Goal: Task Accomplishment & Management: Use online tool/utility

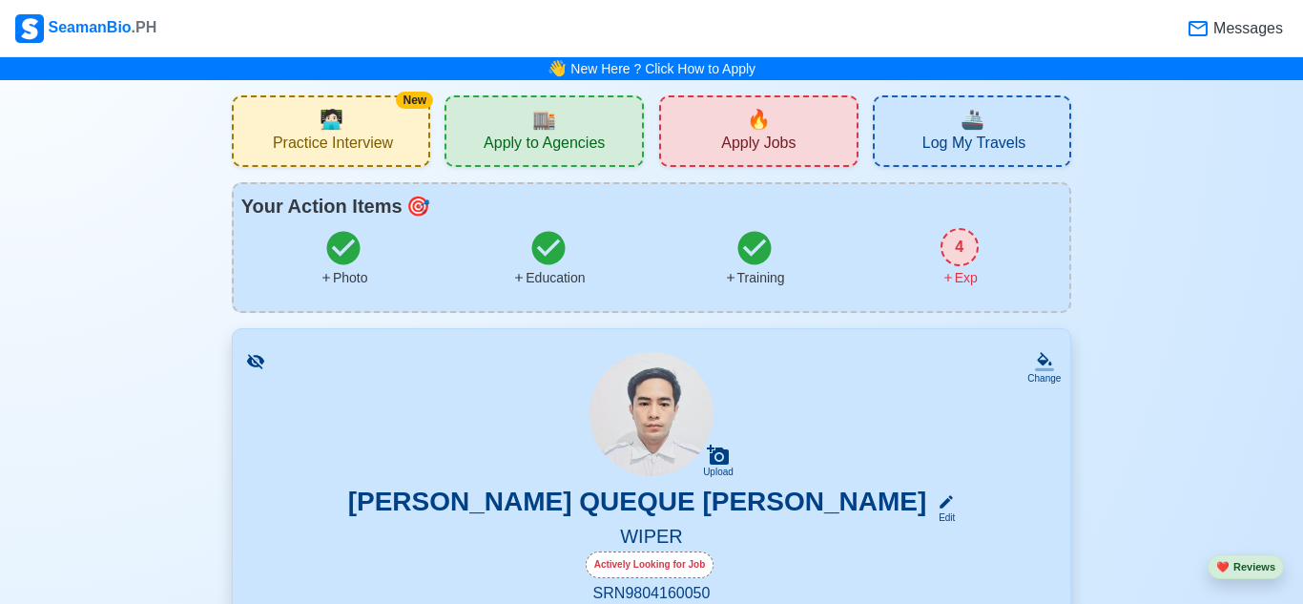
scroll to position [4716, 0]
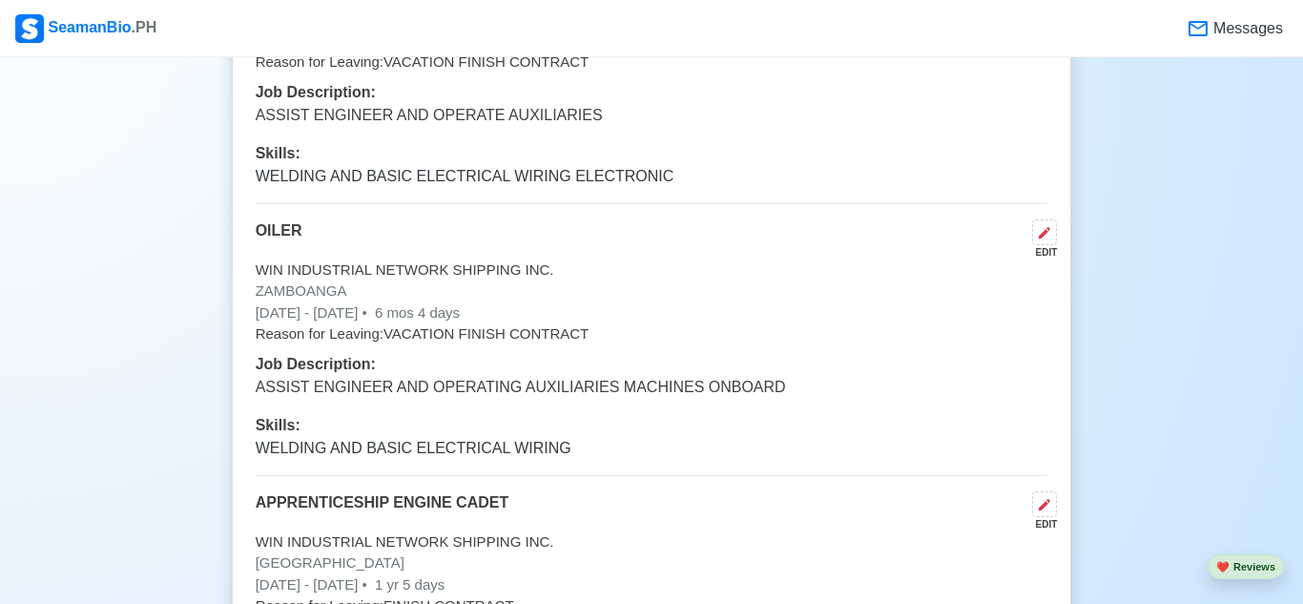
scroll to position [5212, 0]
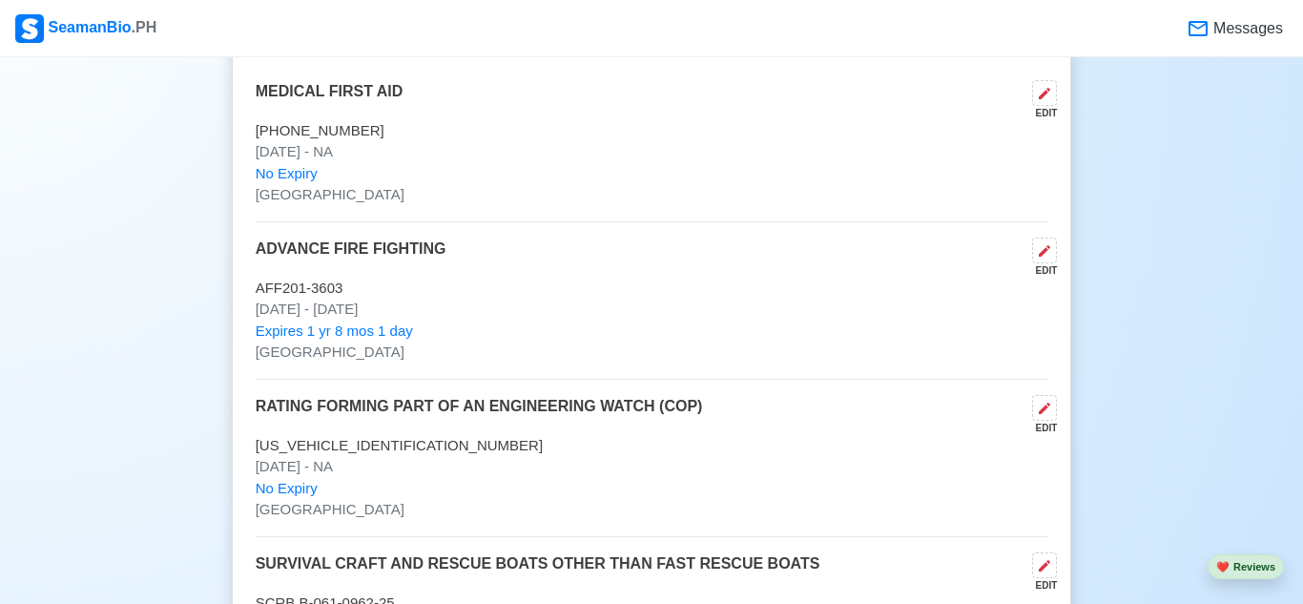
scroll to position [2833, 0]
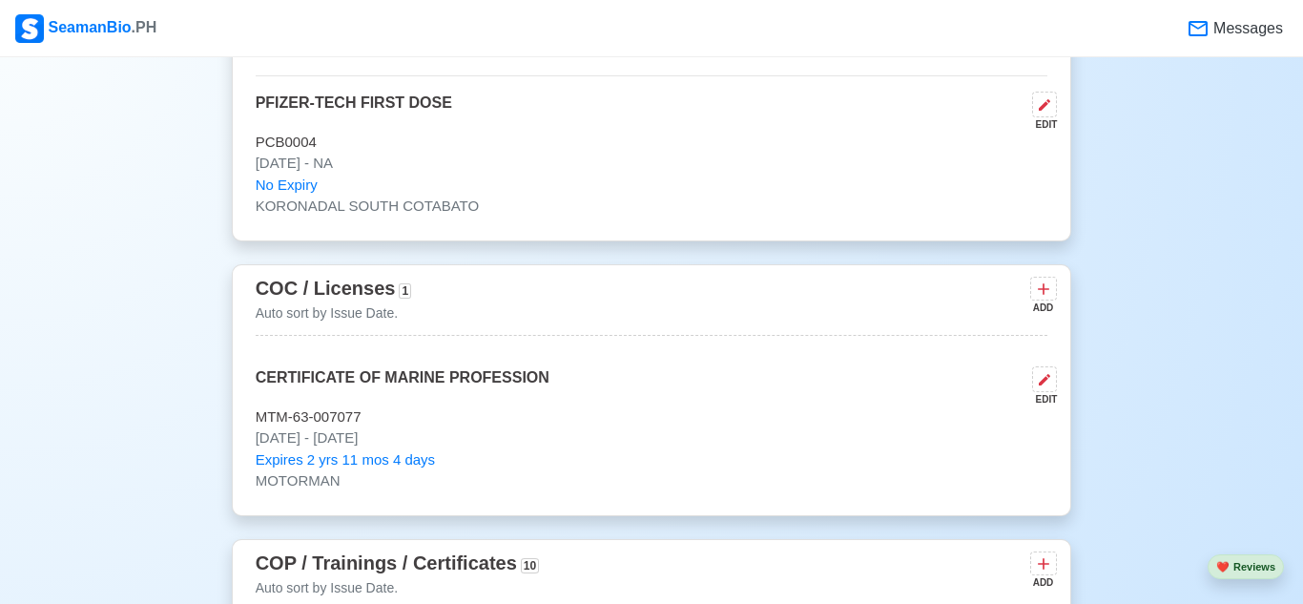
scroll to position [2564, 0]
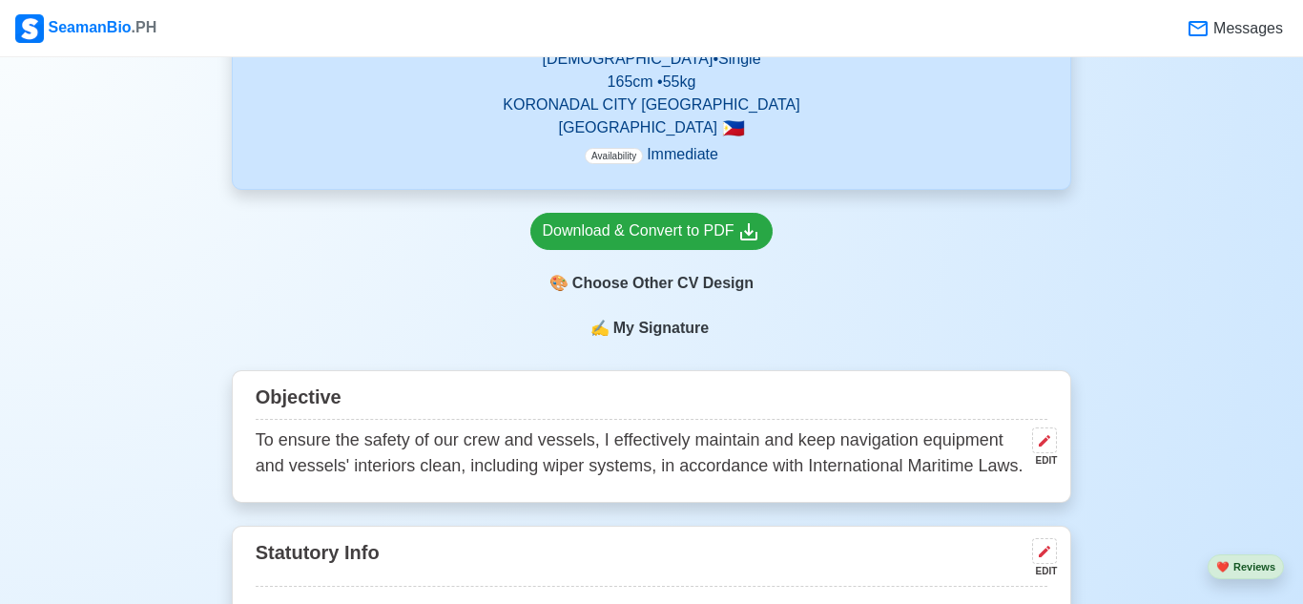
scroll to position [0, 0]
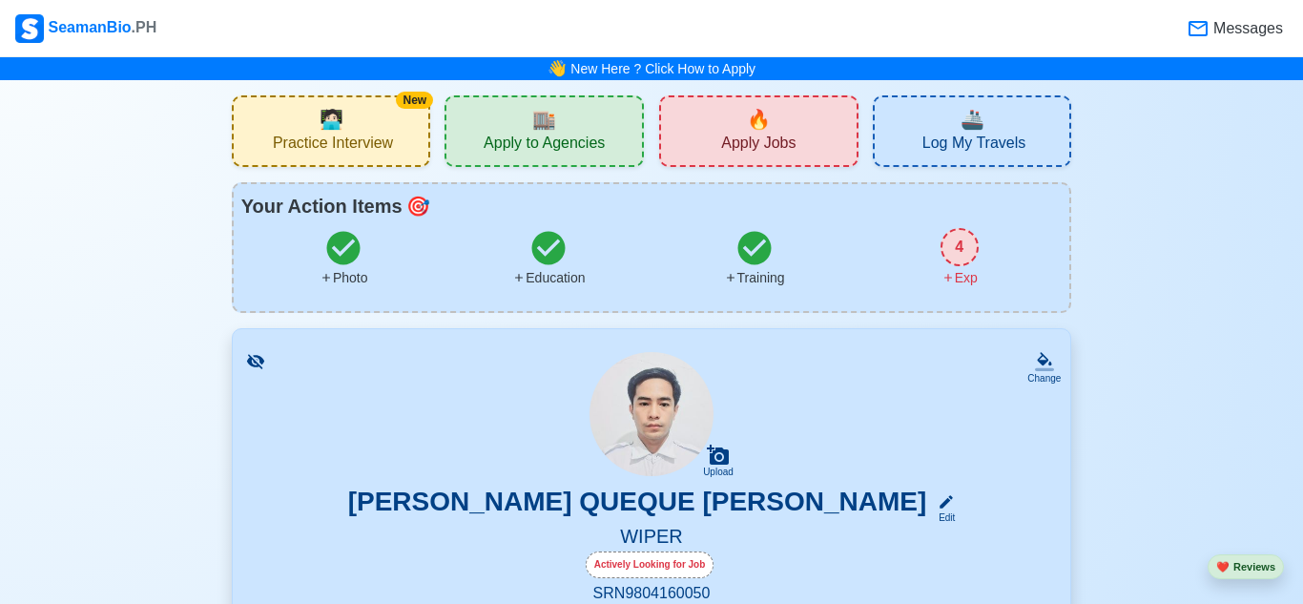
click at [401, 422] on div "Upload [PERSON_NAME] QUEQUE [PERSON_NAME] Edit WIPER Actively Looking for Job S…" at bounding box center [652, 572] width 793 height 440
click at [360, 118] on div "New 🧑🏻‍💻 Practice Interview" at bounding box center [331, 131] width 199 height 72
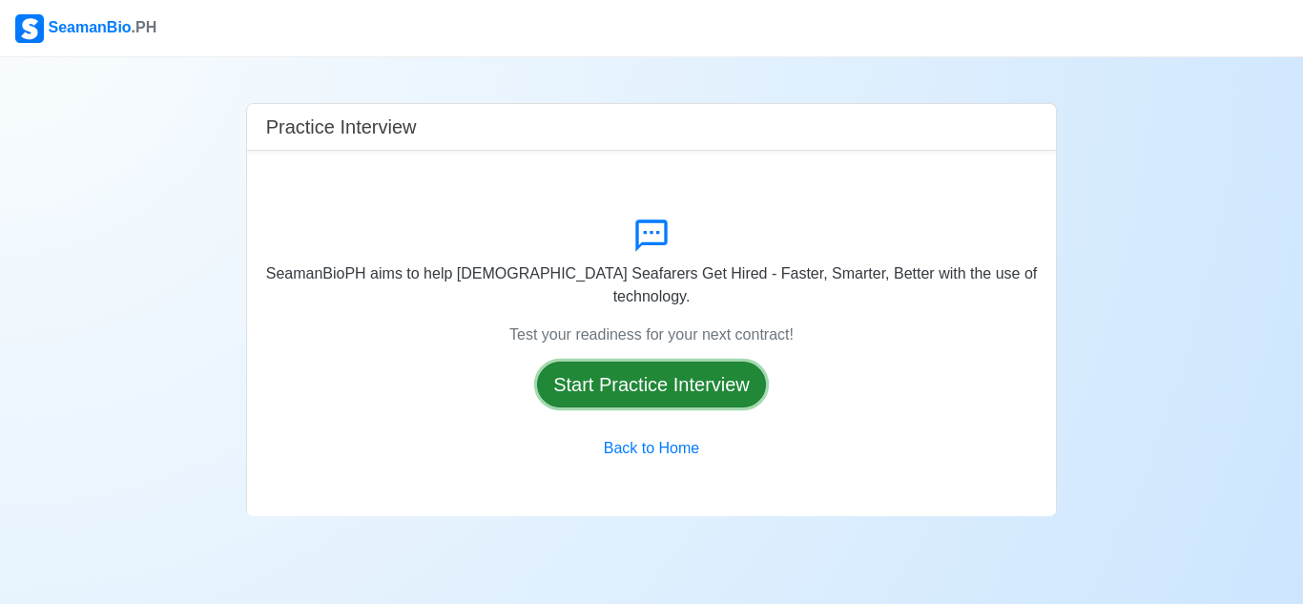
click at [692, 377] on button "Start Practice Interview" at bounding box center [651, 384] width 229 height 46
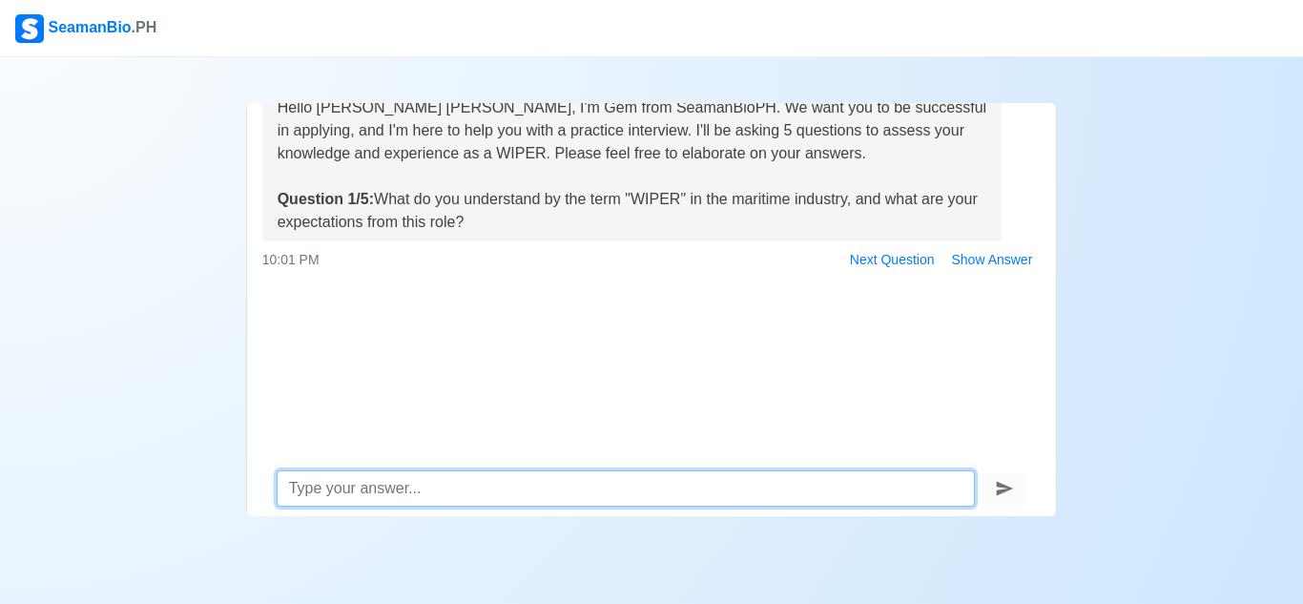
scroll to position [91, 0]
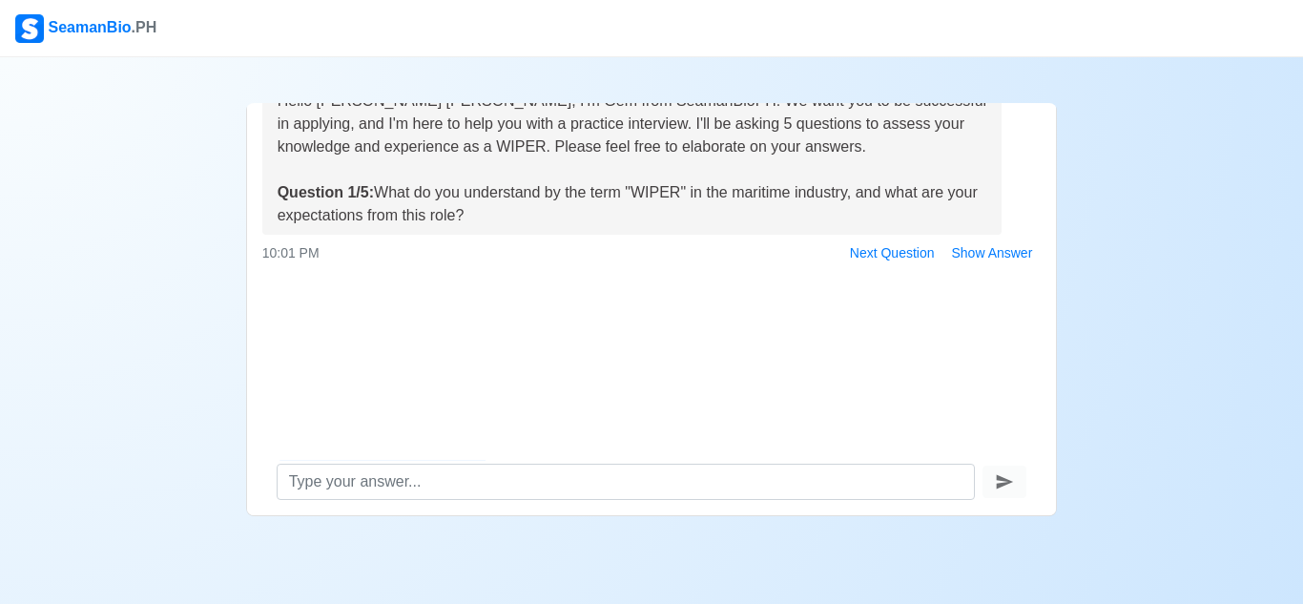
click at [1102, 589] on div "SeamanBio .PH Practice Interview Hello [PERSON_NAME] [PERSON_NAME], I'm Gem fro…" at bounding box center [651, 302] width 1303 height 604
click at [916, 349] on div "Hello [PERSON_NAME] [PERSON_NAME], I'm Gem from SeamanBioPH. We want you to be …" at bounding box center [652, 257] width 810 height 381
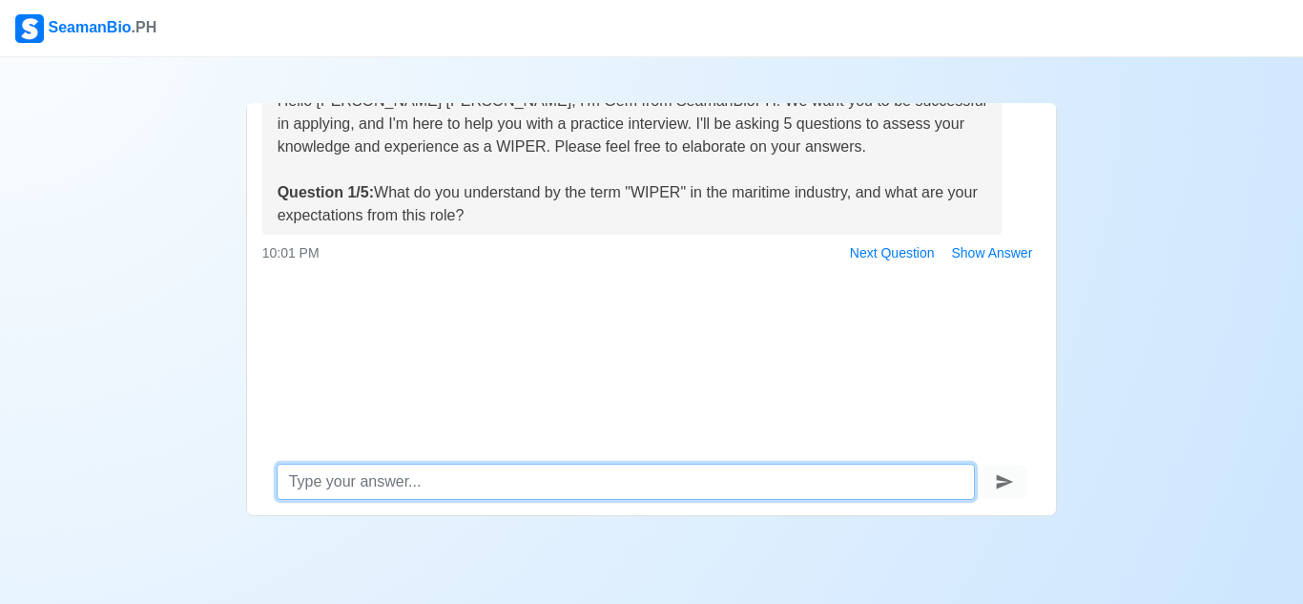
click at [630, 479] on textarea at bounding box center [626, 481] width 699 height 36
click at [547, 476] on textarea at bounding box center [626, 481] width 699 height 36
type textarea "w"
type textarea "i"
type textarea "I"
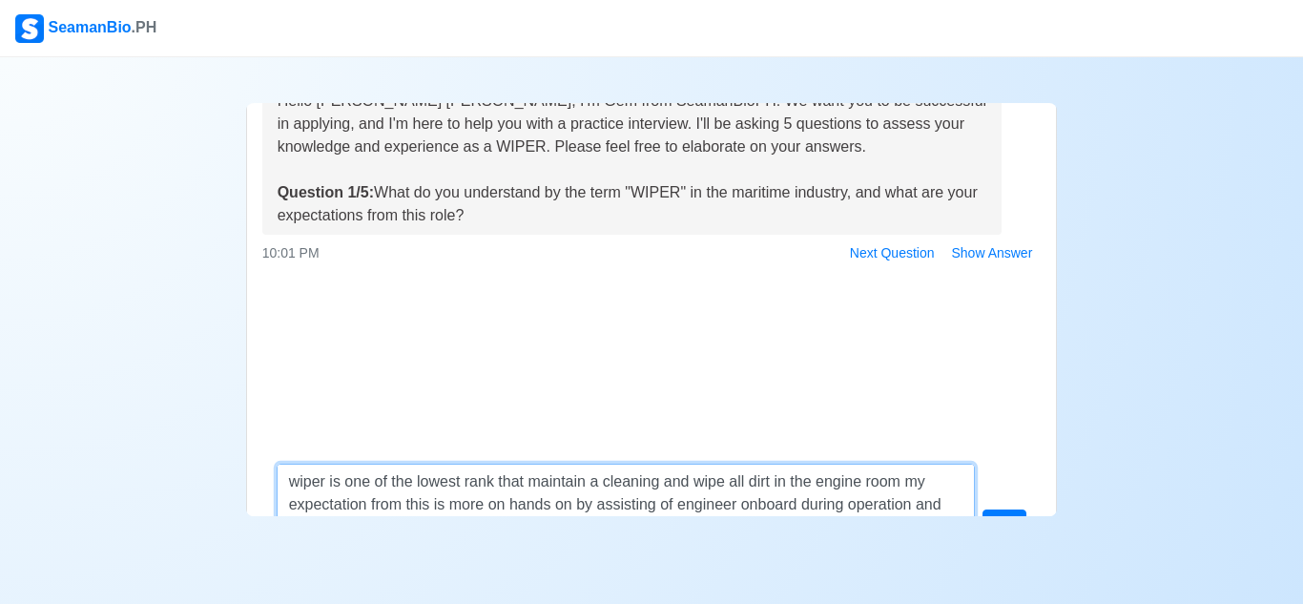
scroll to position [112, 0]
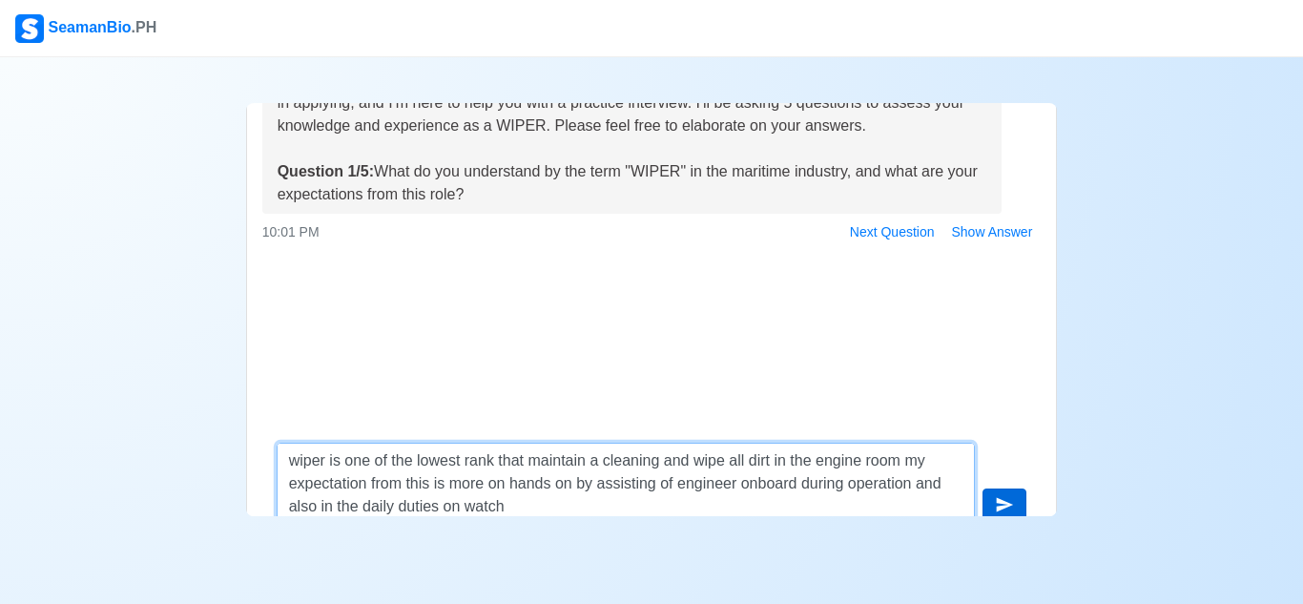
type textarea "wiper is one of the lowest rank that maintain a cleaning and wipe all dirt in t…"
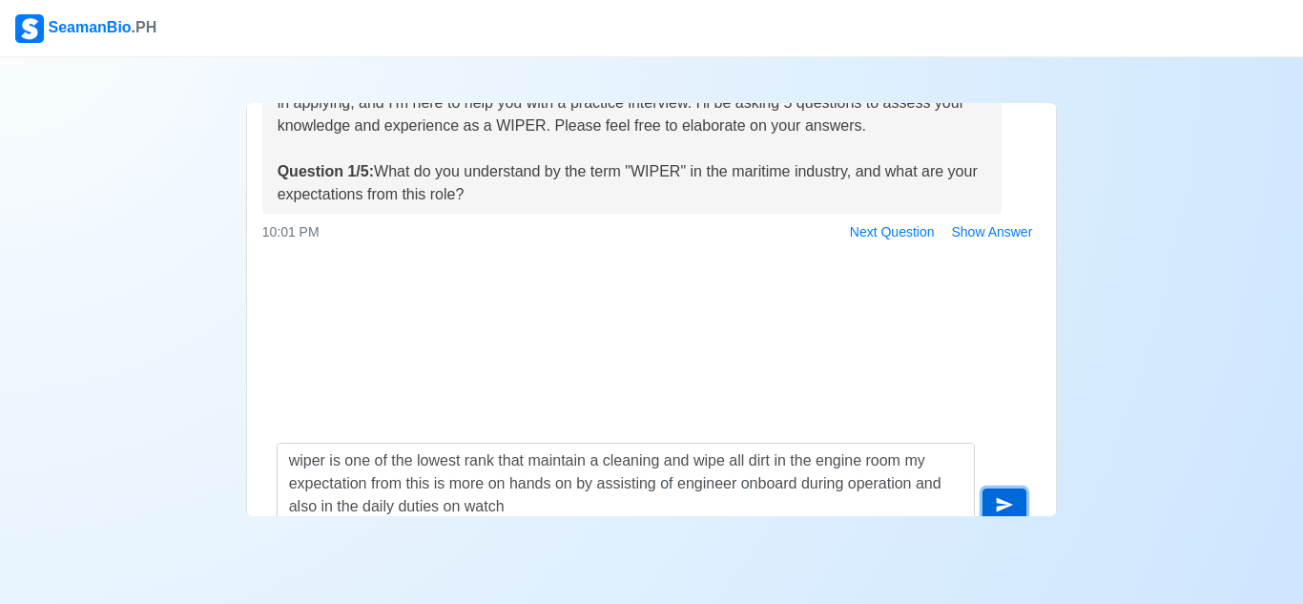
click at [1008, 499] on icon "submit" at bounding box center [1004, 504] width 19 height 19
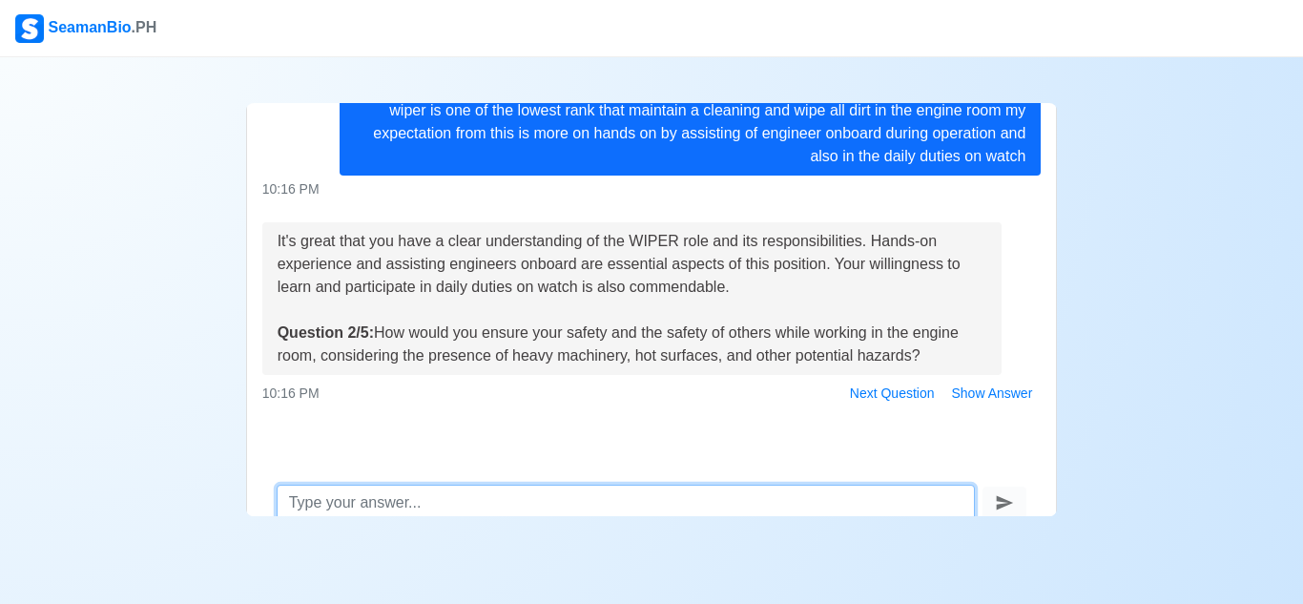
scroll to position [91, 0]
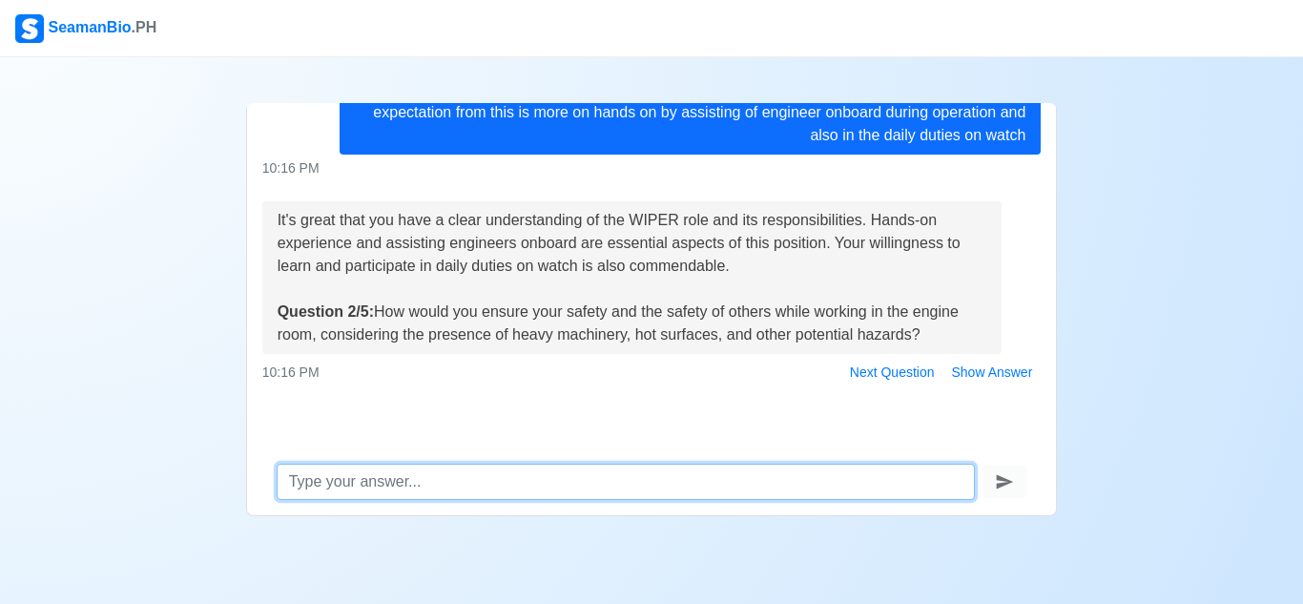
click at [706, 478] on textarea at bounding box center [626, 481] width 699 height 36
type textarea "i"
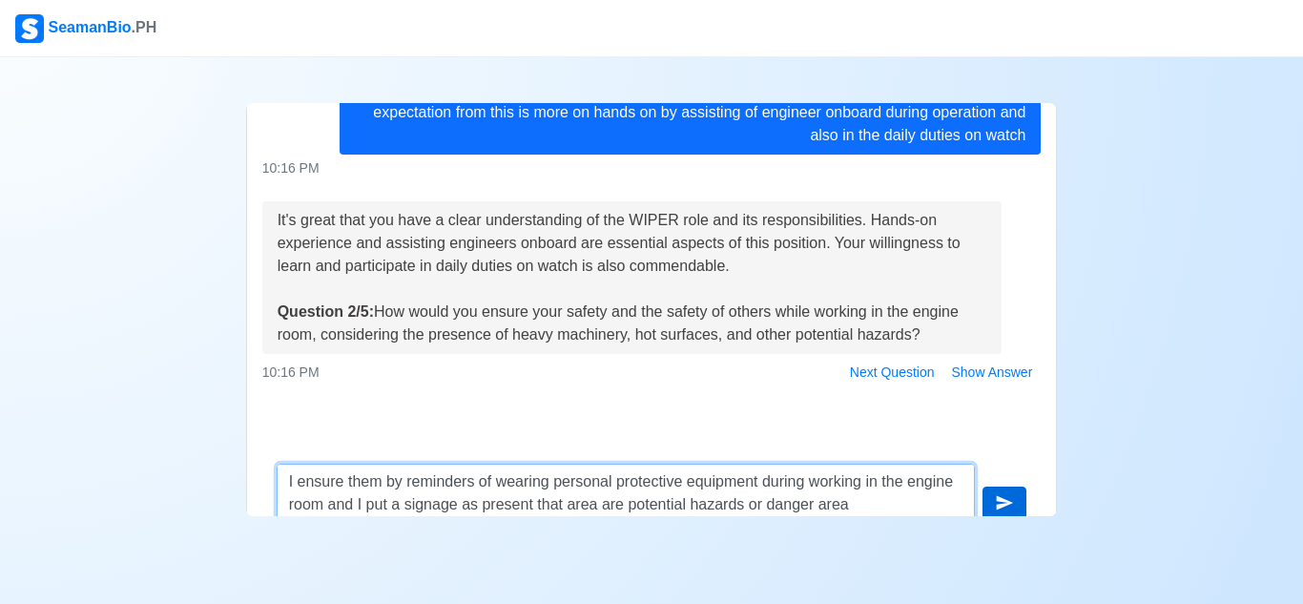
type textarea "I ensure them by reminders of wearing personal protective equipment during work…"
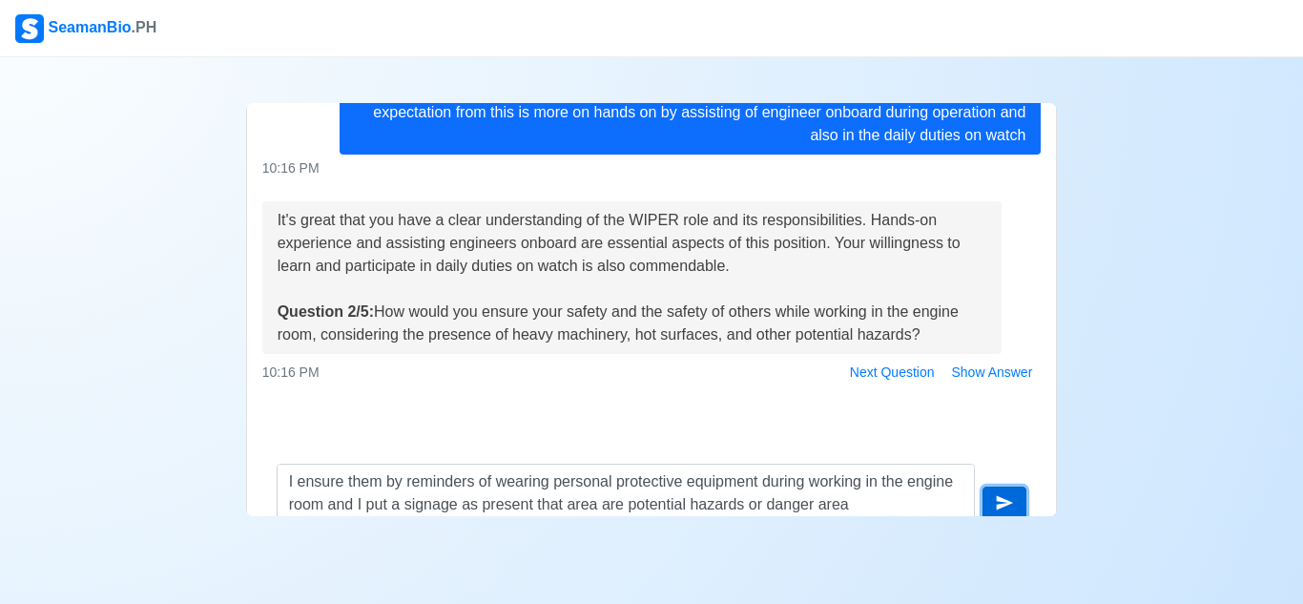
click at [1001, 502] on icon "submit" at bounding box center [1005, 503] width 17 height 14
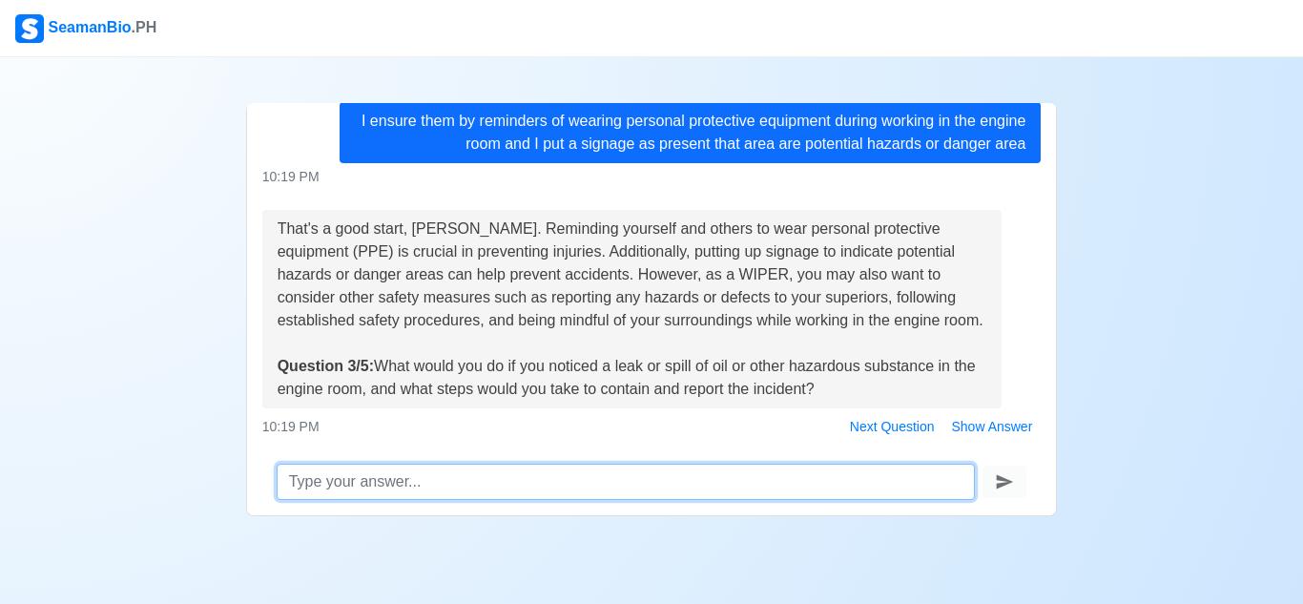
scroll to position [564, 0]
